Goal: Task Accomplishment & Management: Use online tool/utility

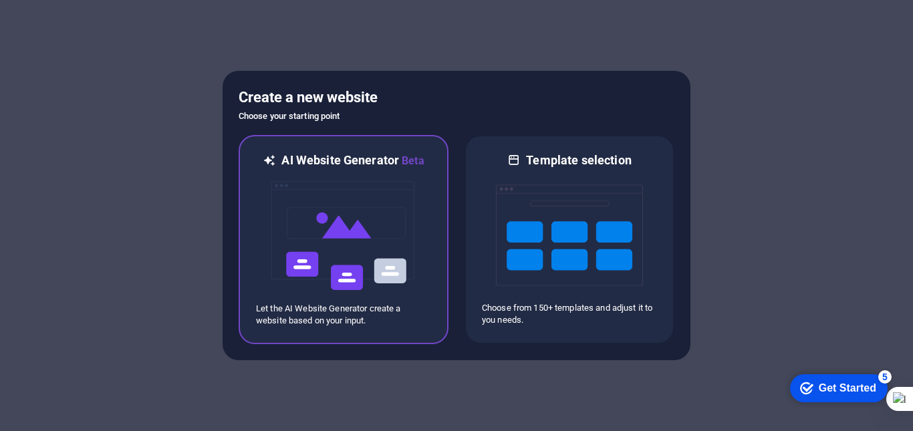
click at [359, 265] on img at bounding box center [343, 236] width 147 height 134
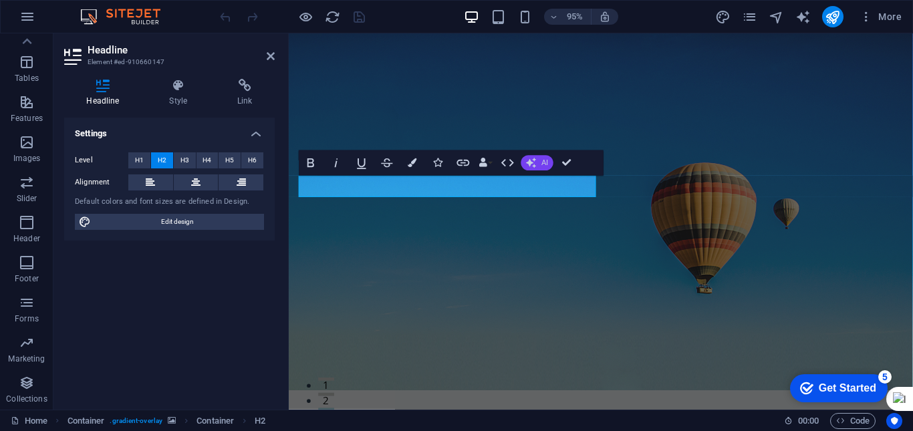
click at [538, 160] on button "AI" at bounding box center [538, 162] width 32 height 15
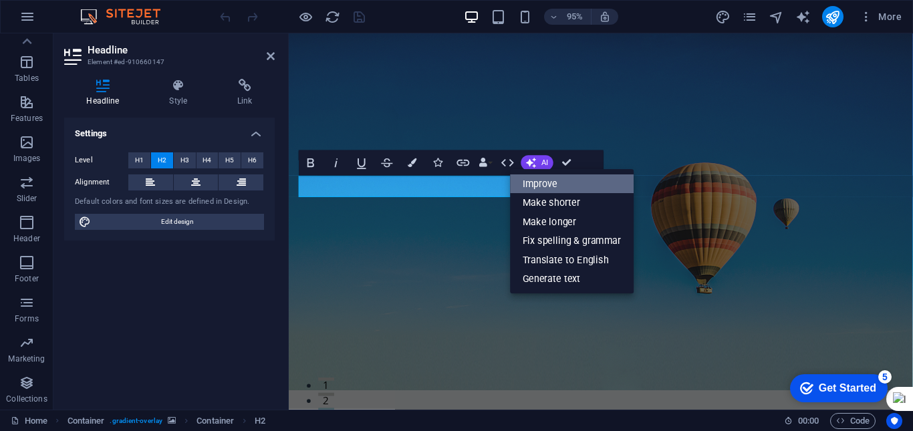
click at [588, 189] on link "Improve" at bounding box center [572, 184] width 124 height 19
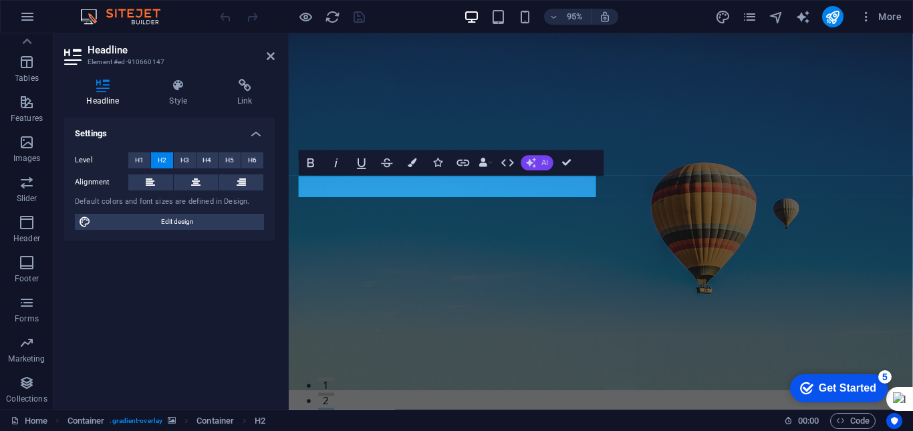
click at [537, 157] on button "AI" at bounding box center [538, 162] width 32 height 15
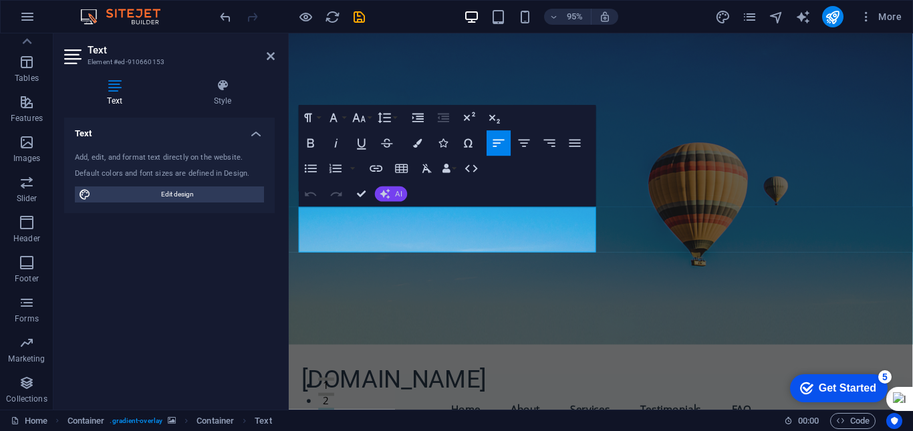
click at [394, 195] on button "AI" at bounding box center [391, 194] width 32 height 15
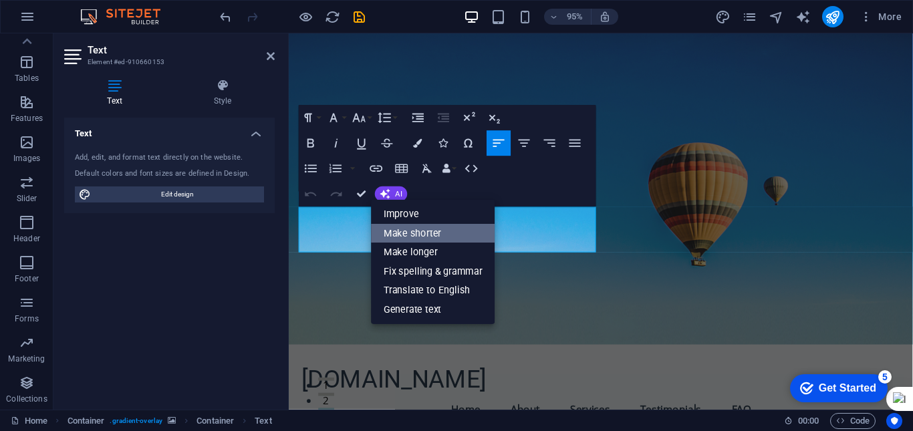
click at [455, 236] on link "Make shorter" at bounding box center [434, 233] width 124 height 19
